Goal: Task Accomplishment & Management: Manage account settings

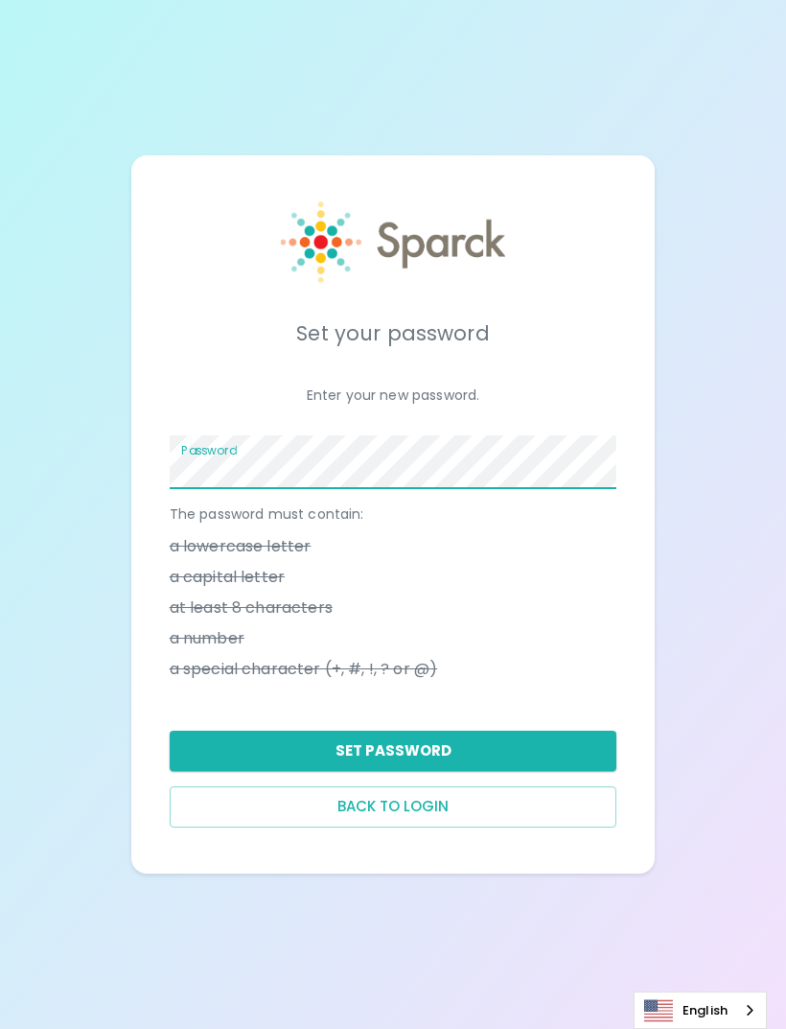
click at [707, 595] on div "Set your password Enter your new password. Password The password must contain: …" at bounding box center [393, 514] width 786 height 1029
click at [558, 771] on button "Set Password" at bounding box center [394, 751] width 448 height 40
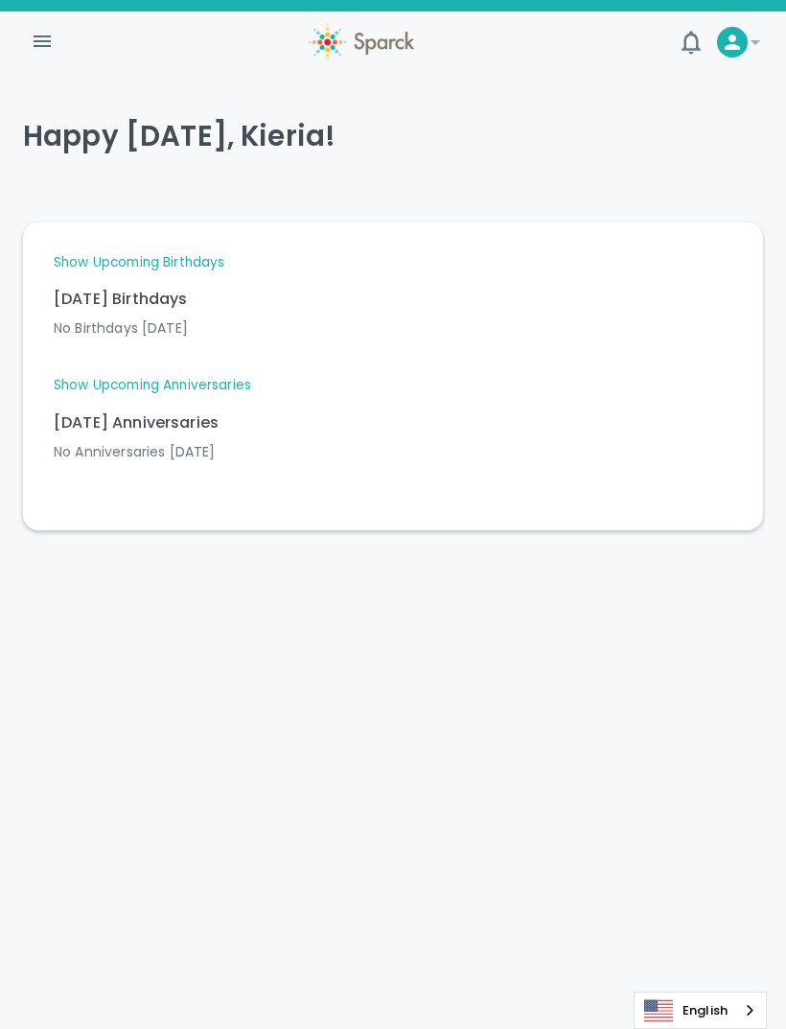
click at [734, 54] on div at bounding box center [732, 42] width 31 height 31
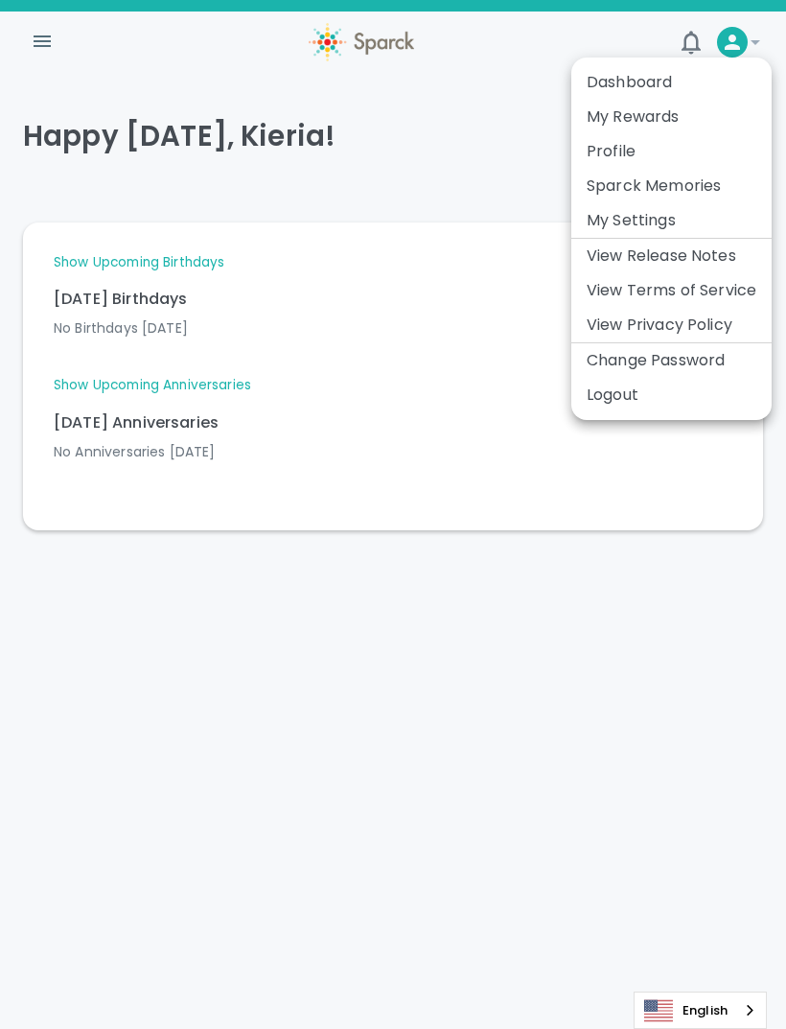
click at [701, 82] on li "Dashboard" at bounding box center [671, 82] width 200 height 35
click at [653, 91] on li "Dashboard" at bounding box center [671, 82] width 200 height 35
click at [642, 98] on li "Dashboard" at bounding box center [671, 82] width 200 height 35
click at [649, 85] on li "Dashboard" at bounding box center [671, 82] width 200 height 35
click at [45, 47] on div at bounding box center [393, 514] width 786 height 1029
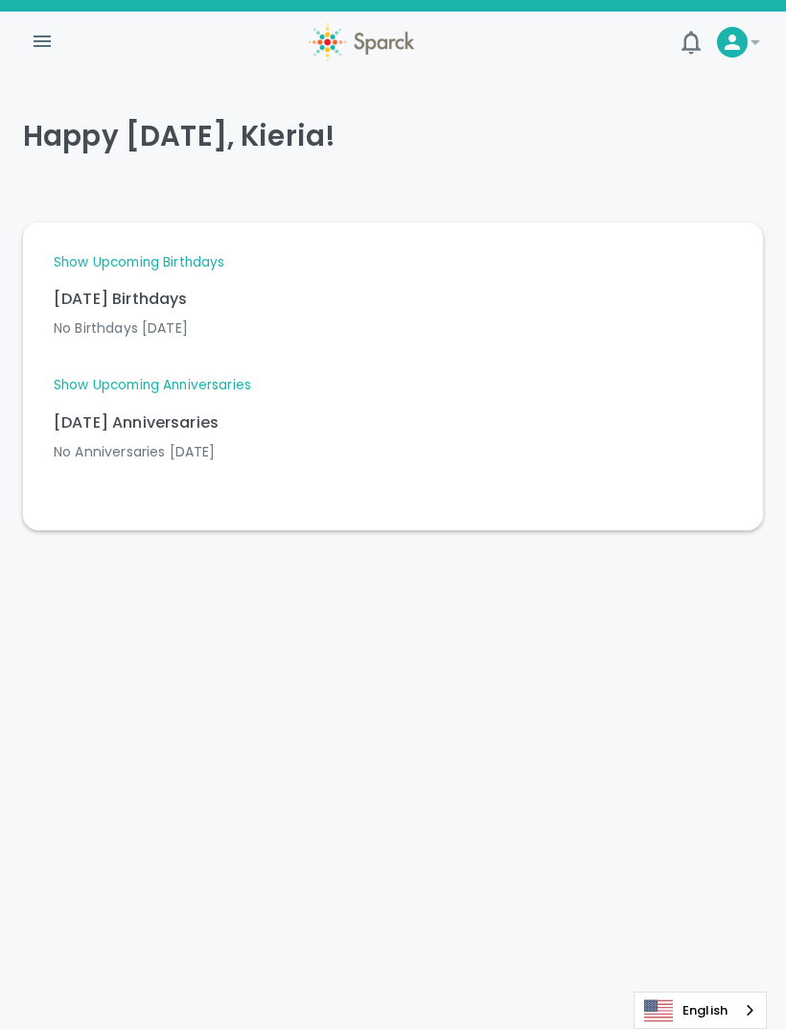
click at [49, 48] on icon "button" at bounding box center [42, 41] width 23 height 23
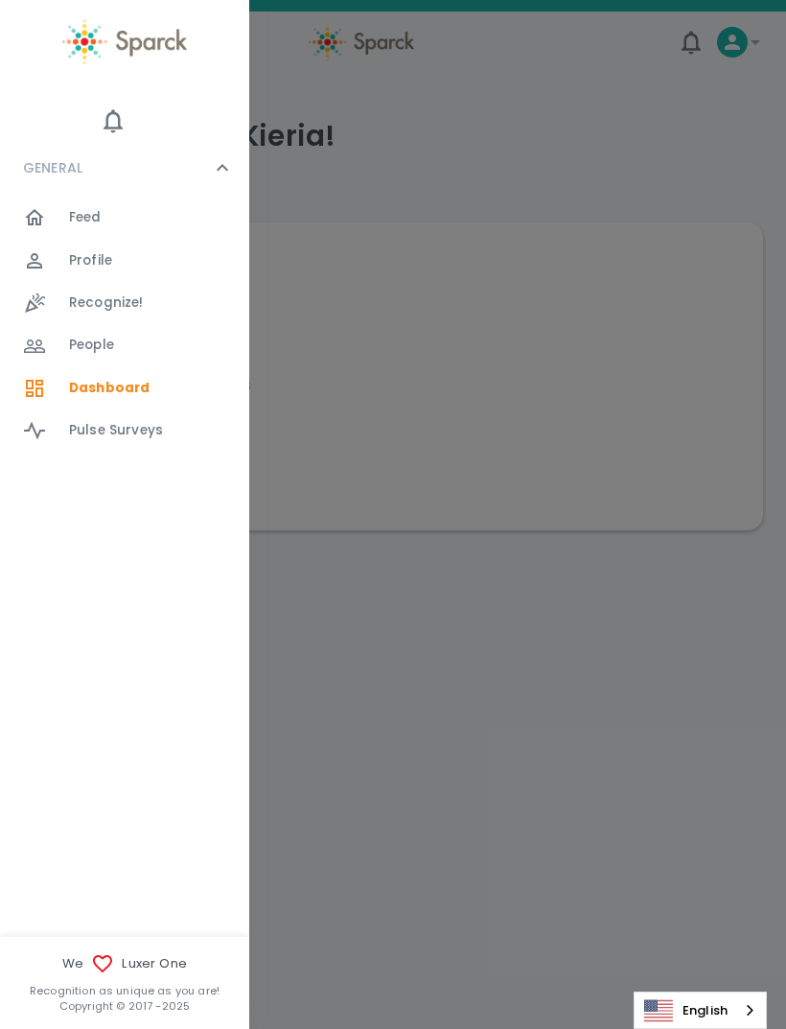
click at [66, 222] on div at bounding box center [46, 217] width 46 height 23
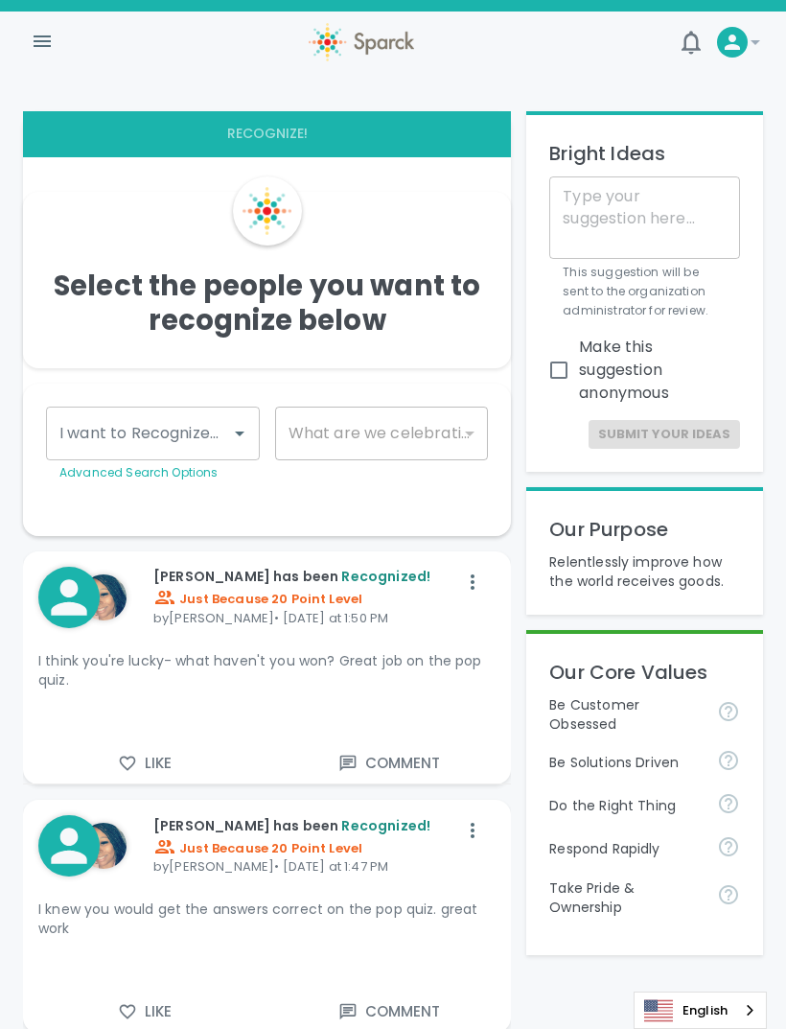
click at [735, 36] on icon at bounding box center [732, 42] width 15 height 15
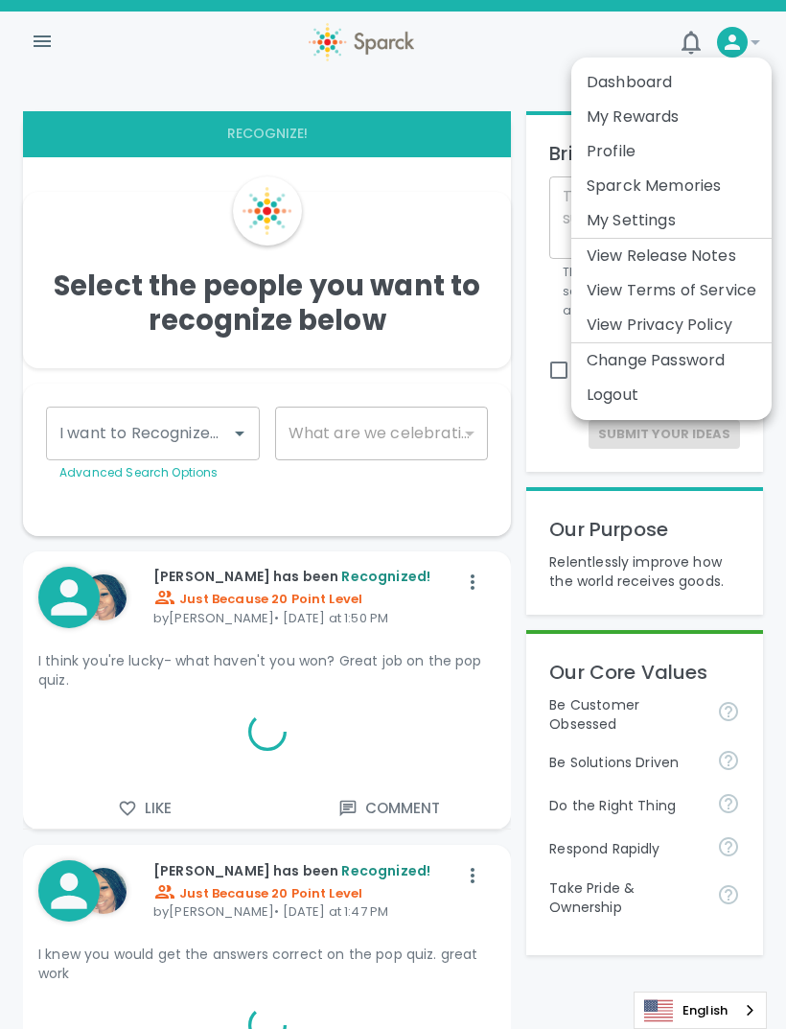
click at [686, 60] on ul "Dashboard My Rewards Profile Sparck Memories My Settings View Release Notes Vie…" at bounding box center [671, 239] width 200 height 362
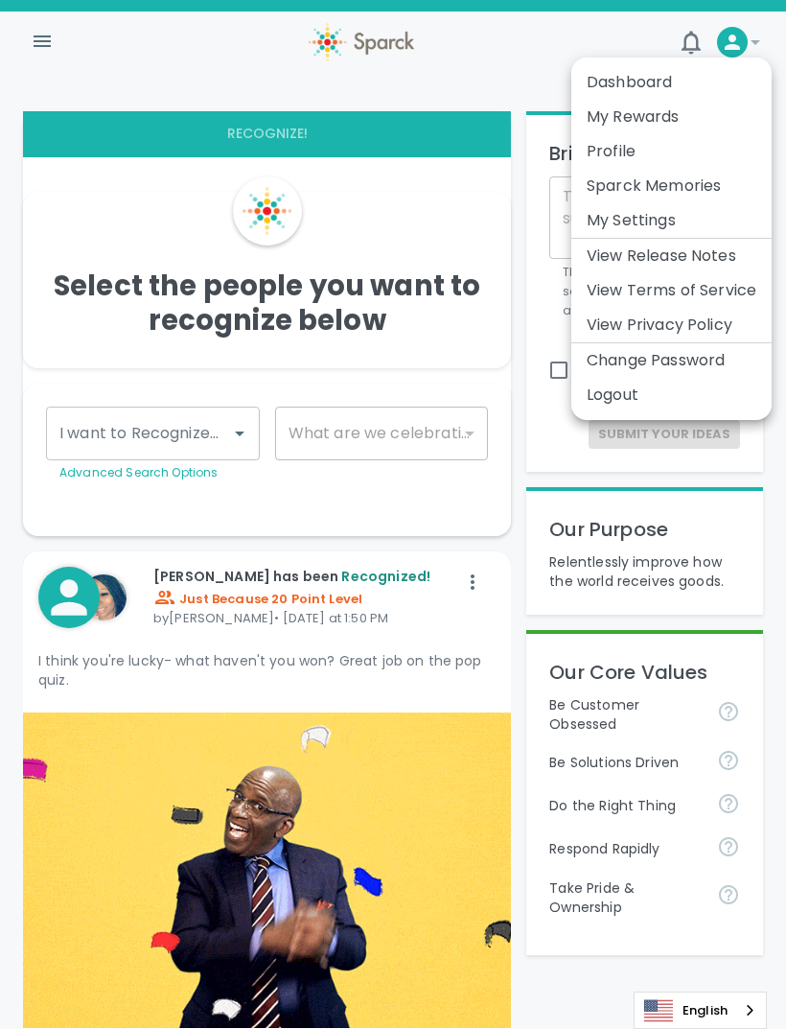
click at [697, 46] on div at bounding box center [393, 514] width 786 height 1029
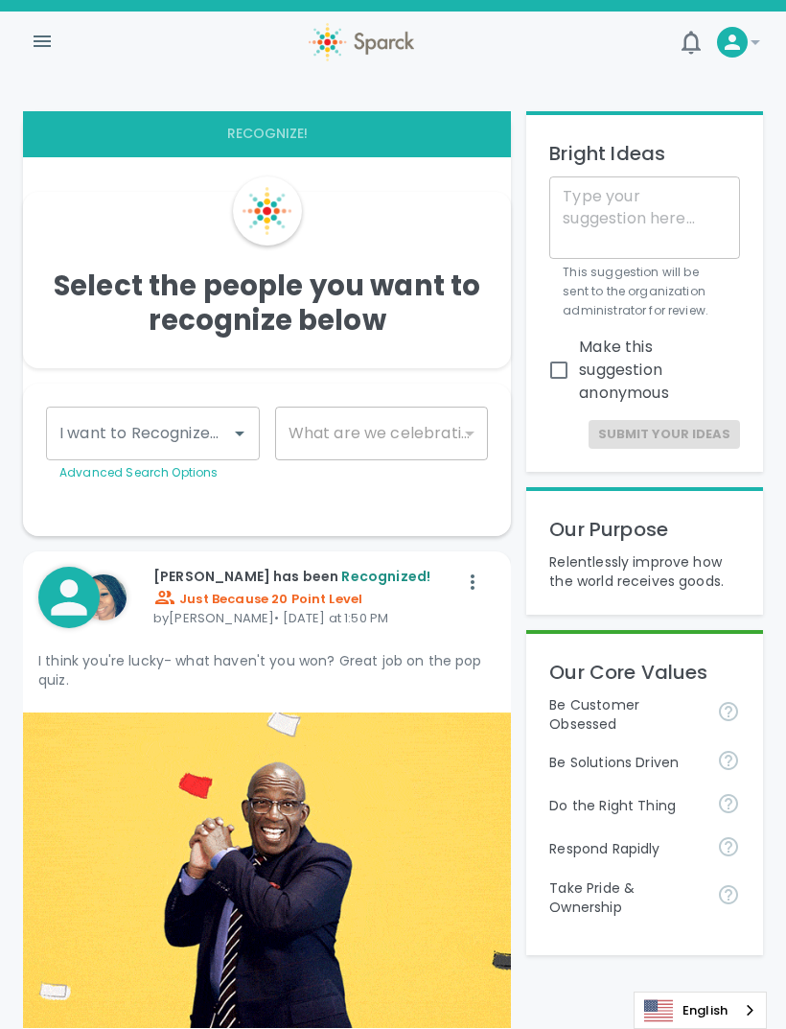
click at [695, 50] on icon "button" at bounding box center [691, 42] width 19 height 23
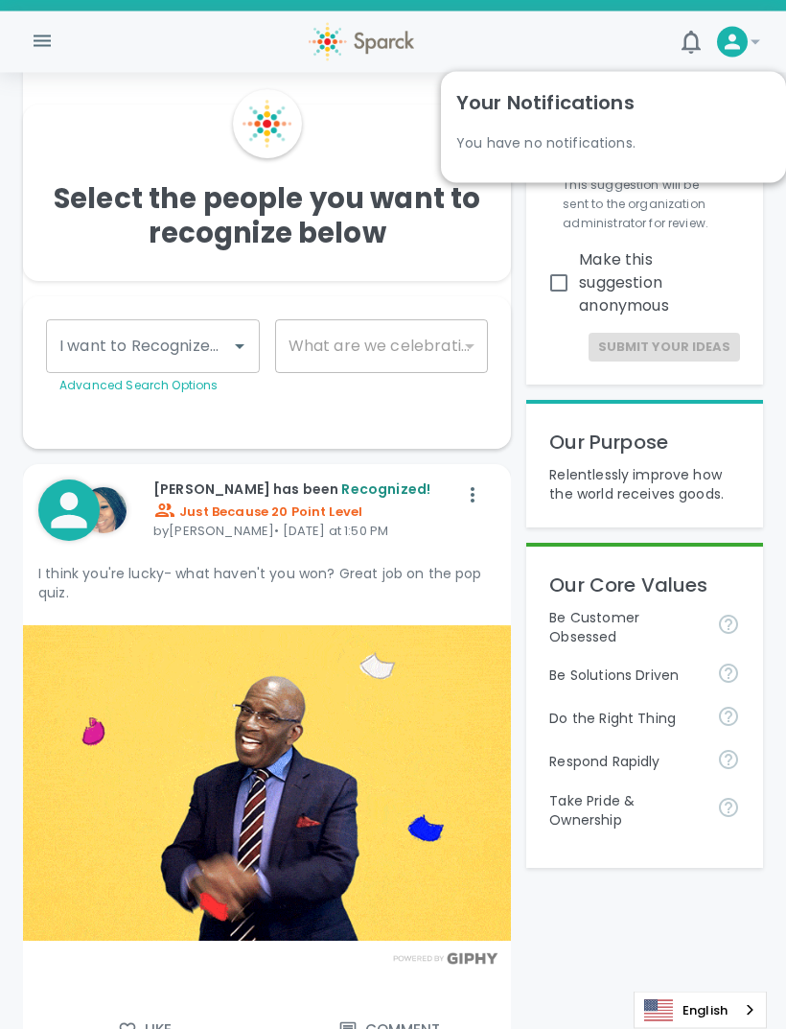
scroll to position [122, 0]
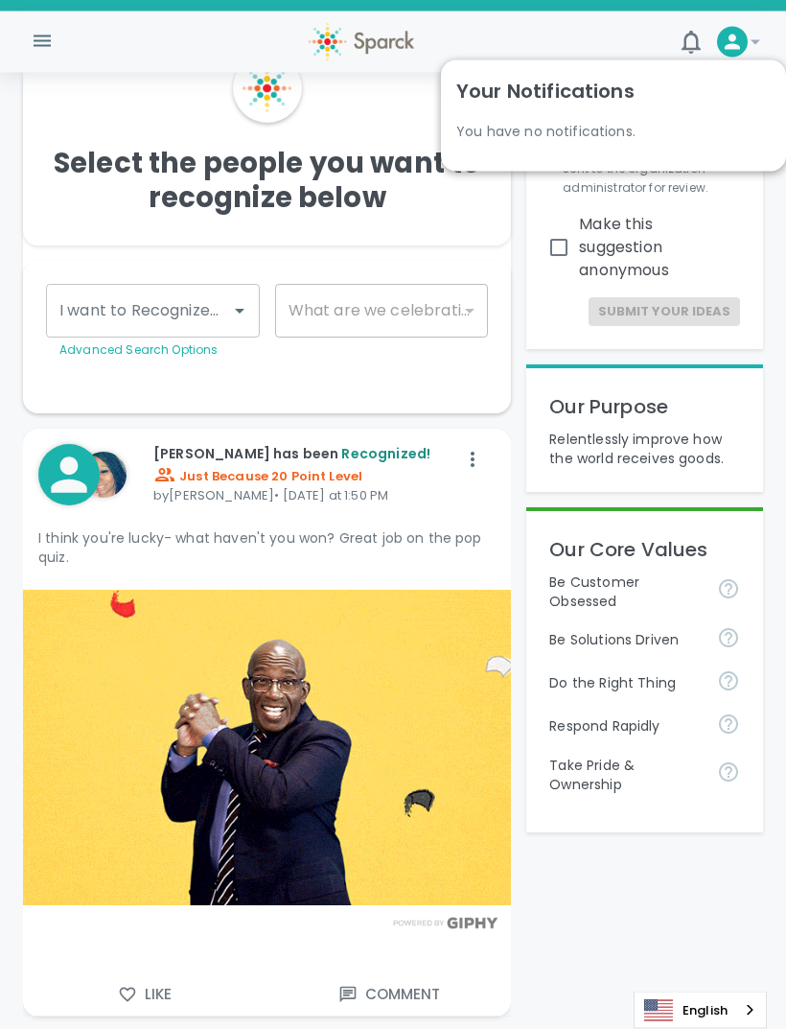
click at [671, 573] on p "Be Customer Obsessed" at bounding box center [625, 592] width 152 height 38
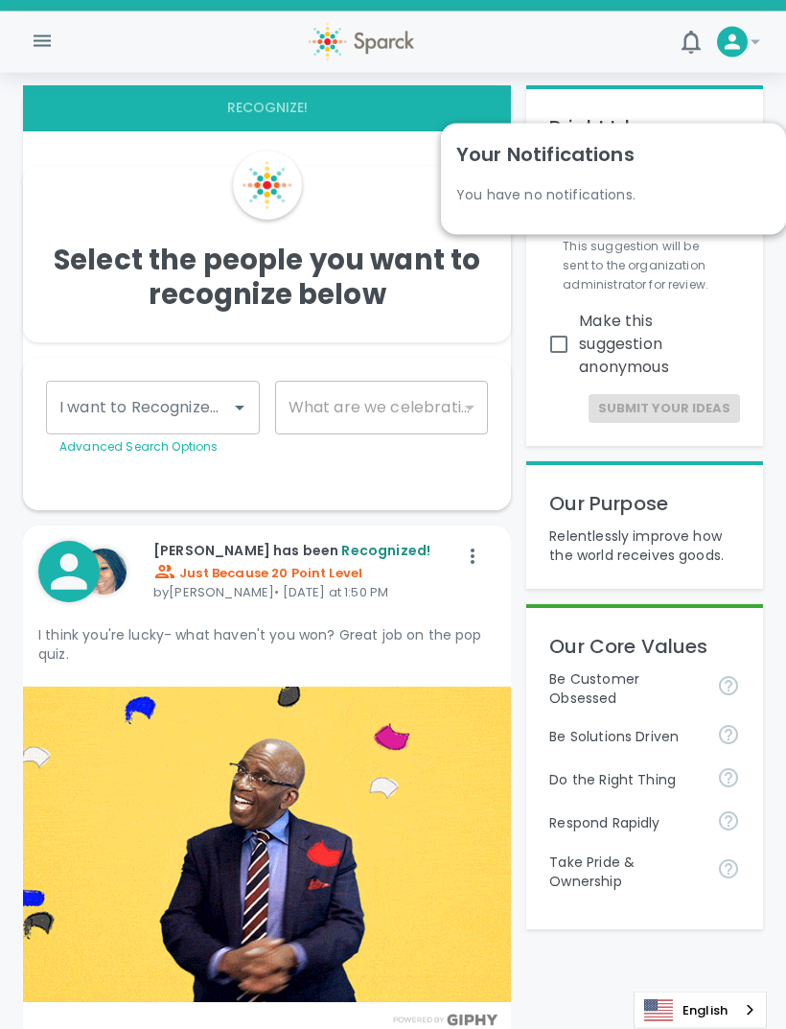
scroll to position [0, 0]
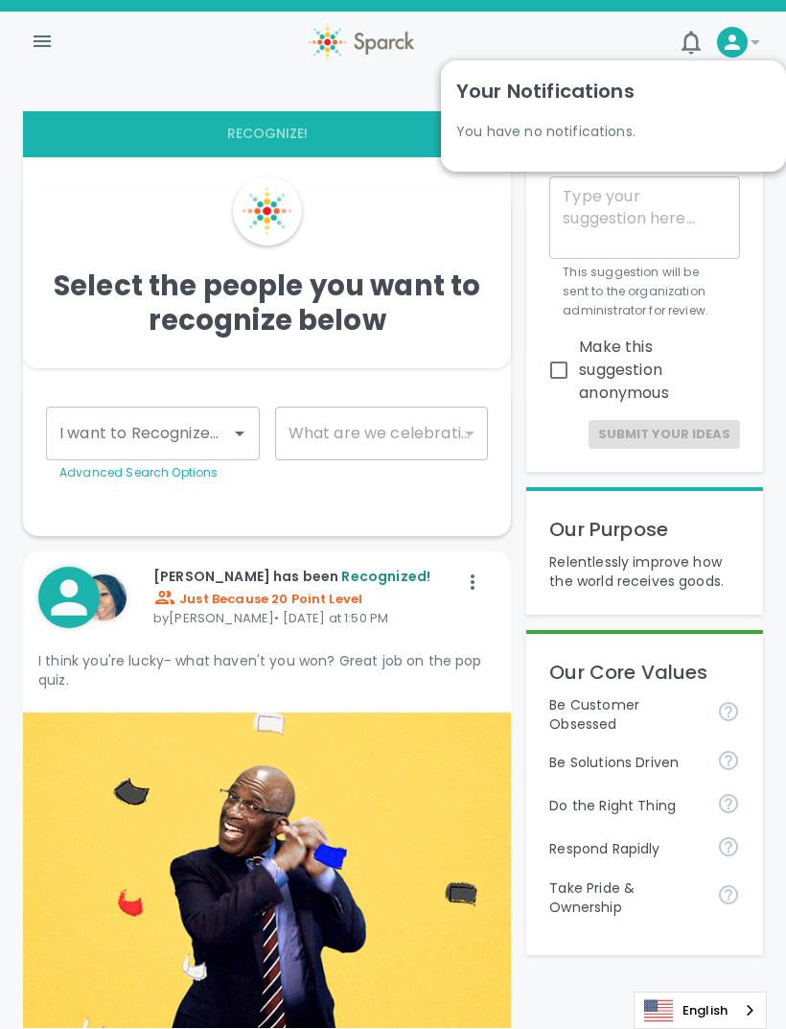
click at [765, 45] on icon at bounding box center [755, 42] width 23 height 23
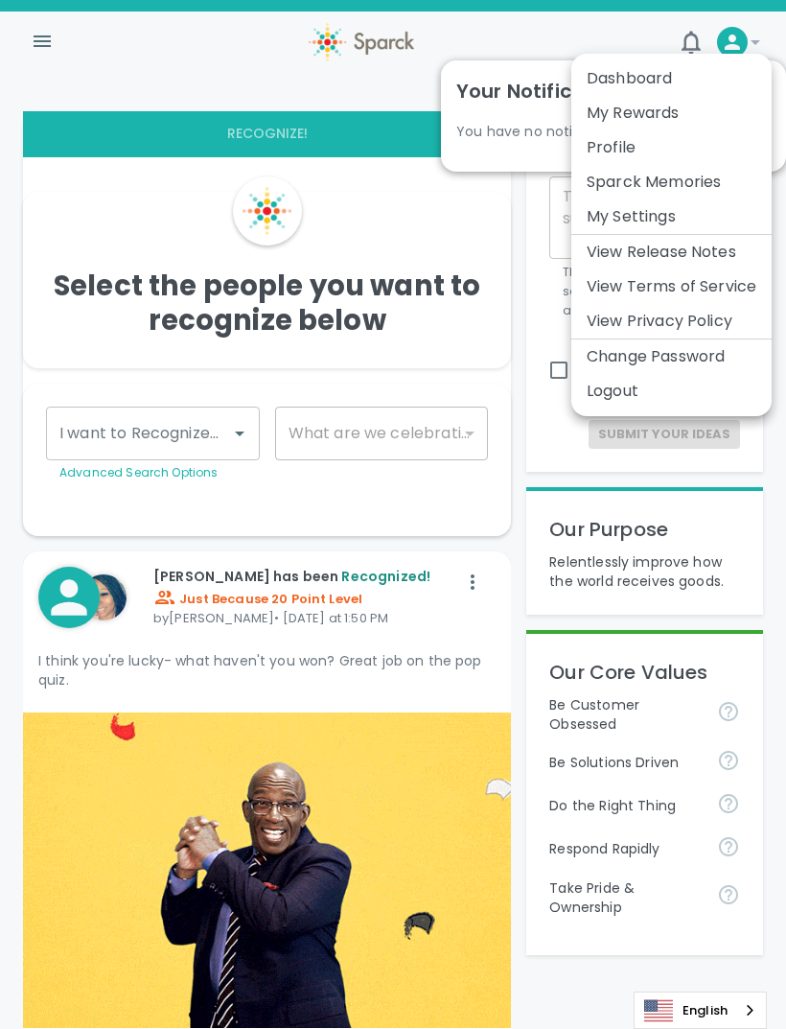
click at [220, 0] on div at bounding box center [393, 514] width 786 height 1029
